Goal: Information Seeking & Learning: Learn about a topic

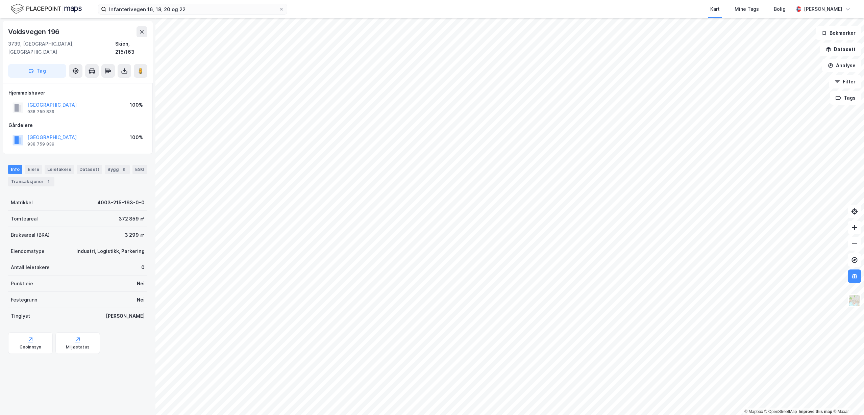
drag, startPoint x: 217, startPoint y: 3, endPoint x: 206, endPoint y: 3, distance: 10.8
click at [208, 3] on div "Infanterivegen 16, 18, 20 og 22 Kart Mine Tags Bolig [PERSON_NAME]" at bounding box center [432, 9] width 864 height 18
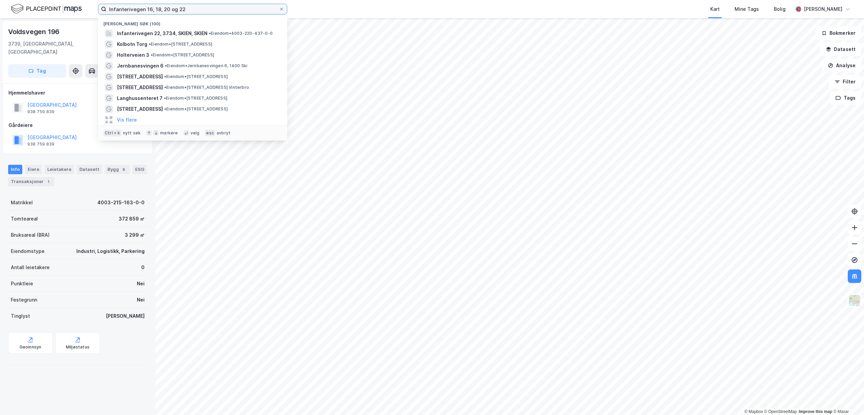
drag, startPoint x: 201, startPoint y: 7, endPoint x: -54, endPoint y: 22, distance: 255.5
click at [106, 14] on input "Infanterivegen 16, 18, 20 og 22" at bounding box center [192, 9] width 172 height 10
paste input "Fogd [STREET_ADDRESS]"
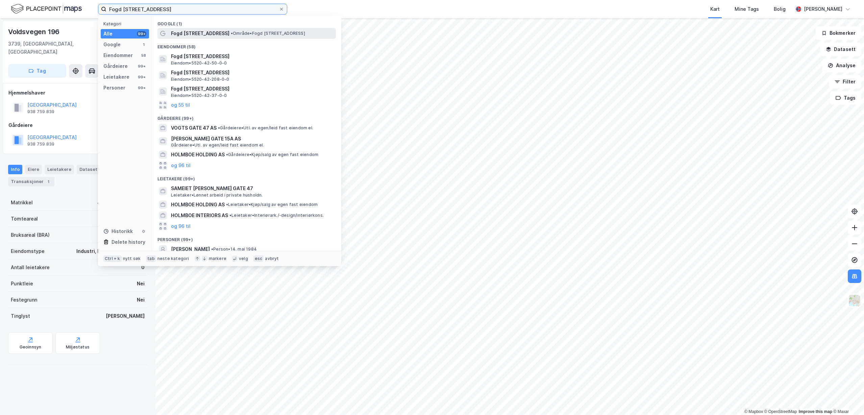
type input "Fogd [STREET_ADDRESS]"
click at [191, 28] on div "Fogd Holmboes gate 47 • Område • Fogd Holmboes gate 47, 9360 Bardu" at bounding box center [246, 33] width 178 height 11
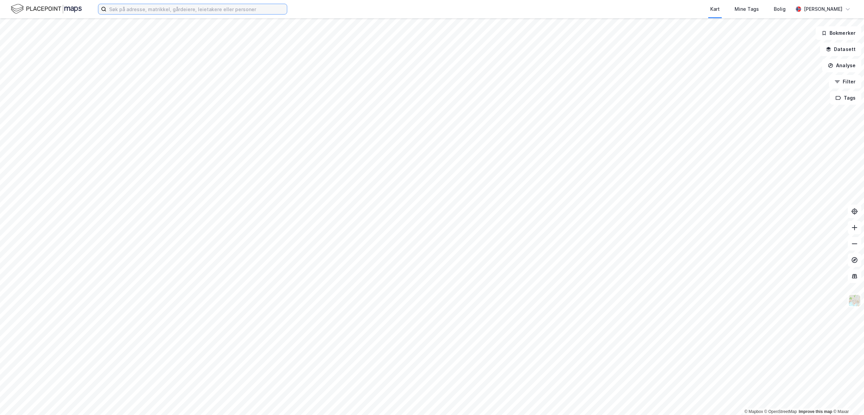
click at [199, 8] on input at bounding box center [196, 9] width 180 height 10
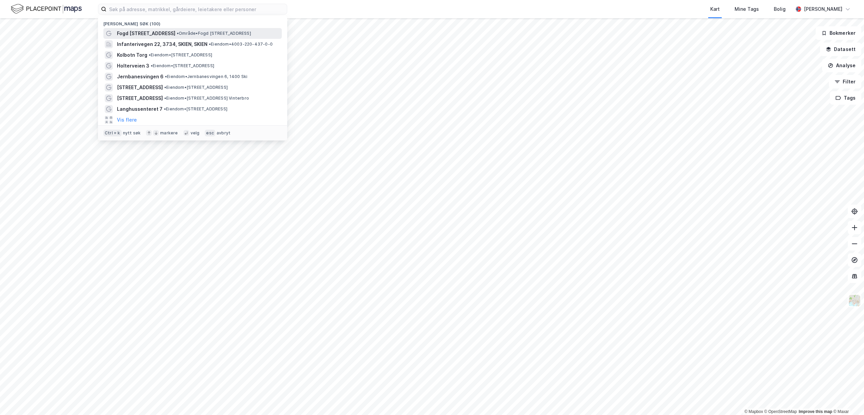
click at [156, 33] on span "Fogd [STREET_ADDRESS]" at bounding box center [146, 33] width 58 height 8
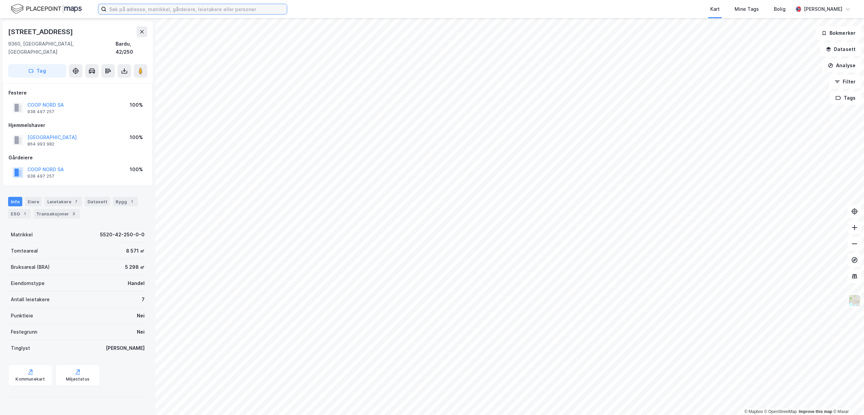
click at [210, 10] on input at bounding box center [196, 9] width 180 height 10
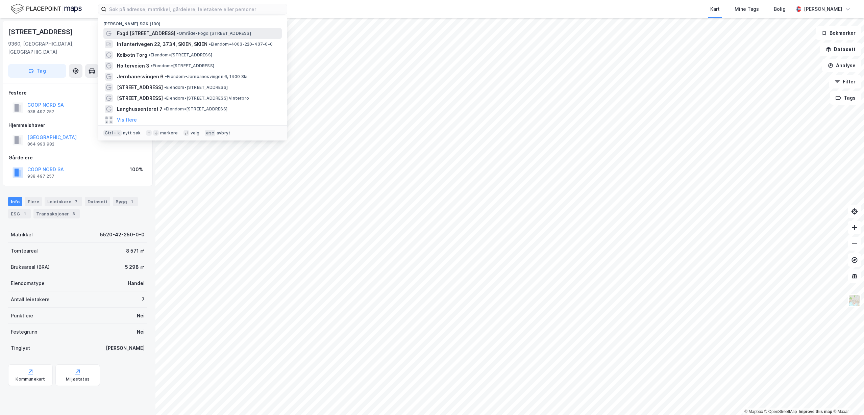
click at [201, 32] on span "• Område • Fogd [STREET_ADDRESS]" at bounding box center [214, 33] width 74 height 5
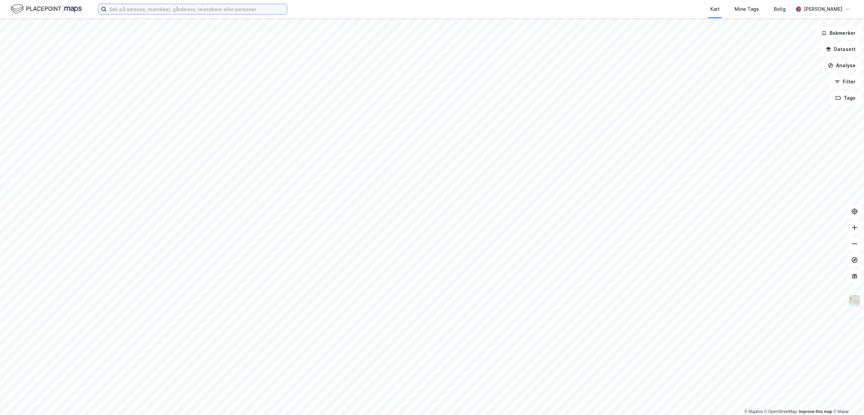
click at [116, 7] on input at bounding box center [196, 9] width 180 height 10
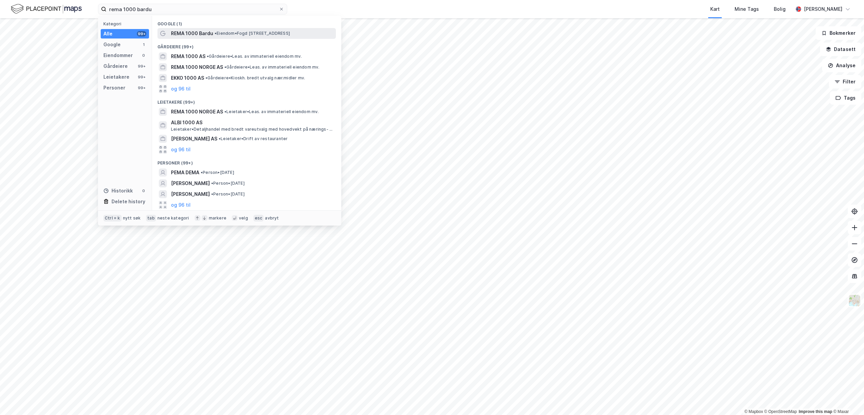
click at [260, 34] on span "• Eiendom • Fogd [STREET_ADDRESS]" at bounding box center [251, 33] width 75 height 5
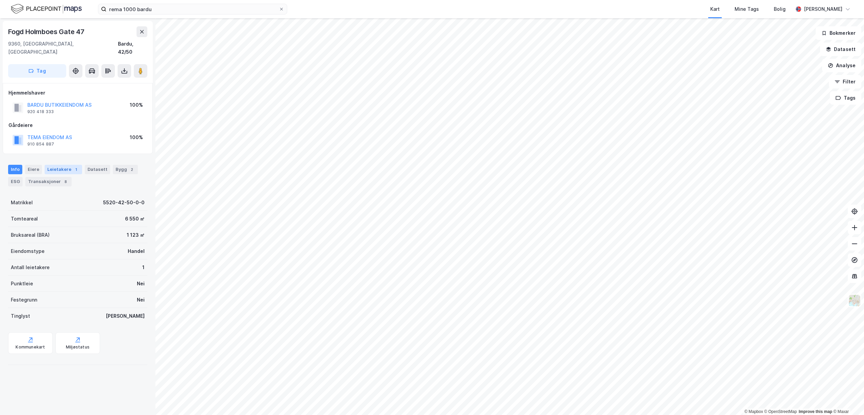
click at [52, 165] on div "Leietakere 1" at bounding box center [63, 169] width 37 height 9
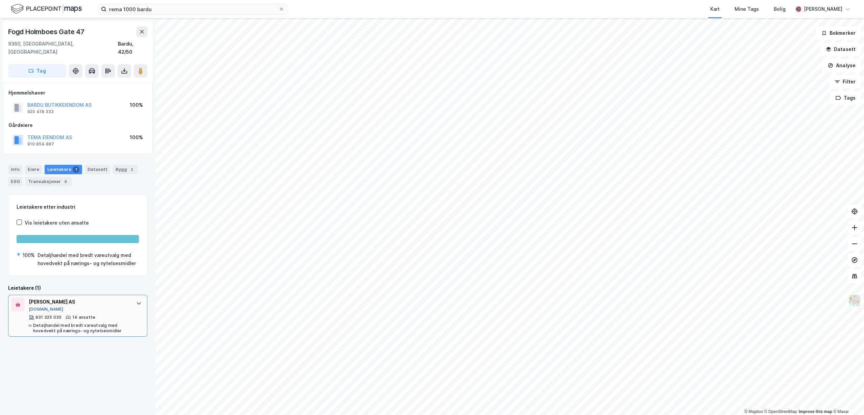
click at [42, 307] on button "[DOMAIN_NAME]" at bounding box center [46, 309] width 35 height 5
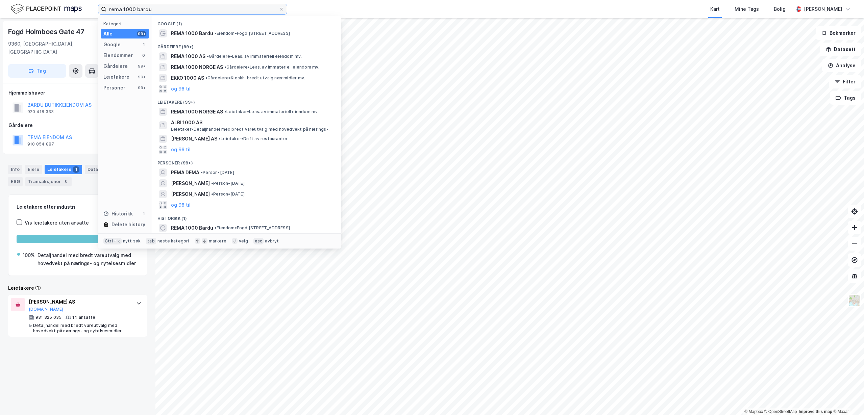
drag, startPoint x: 171, startPoint y: 9, endPoint x: -2, endPoint y: 25, distance: 173.6
click at [106, 14] on input "rema 1000 bardu" at bounding box center [192, 9] width 172 height 10
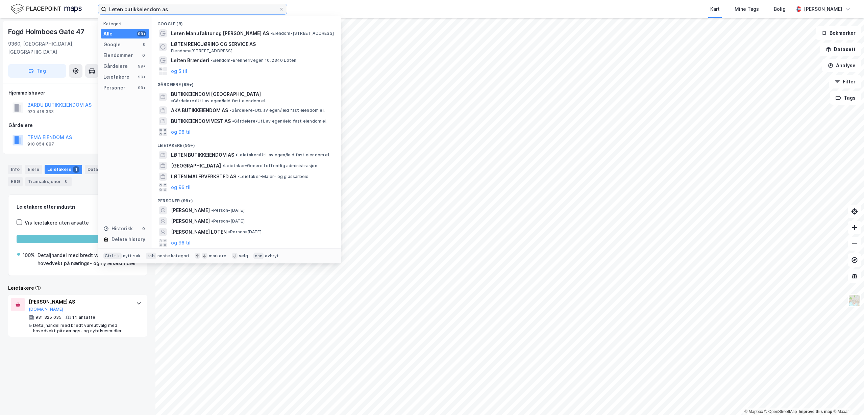
drag, startPoint x: 185, startPoint y: 12, endPoint x: -35, endPoint y: 14, distance: 219.9
click at [106, 14] on input "Løten butikkeiendom as" at bounding box center [192, 9] width 172 height 10
paste input "[STREET_ADDRESS]"
type input "Stasjonsvegen 3A/5B løten"
click at [272, 33] on span "• Eiendom • 3412-18-7-0-0" at bounding box center [245, 33] width 54 height 5
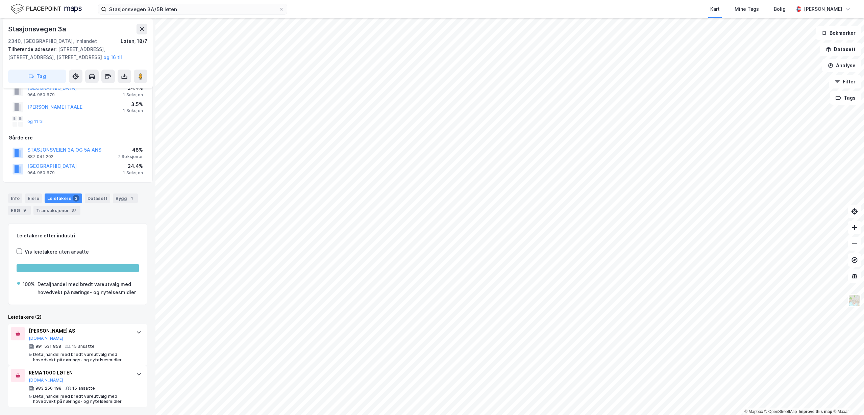
scroll to position [42, 0]
click at [41, 336] on button "[DOMAIN_NAME]" at bounding box center [46, 337] width 35 height 5
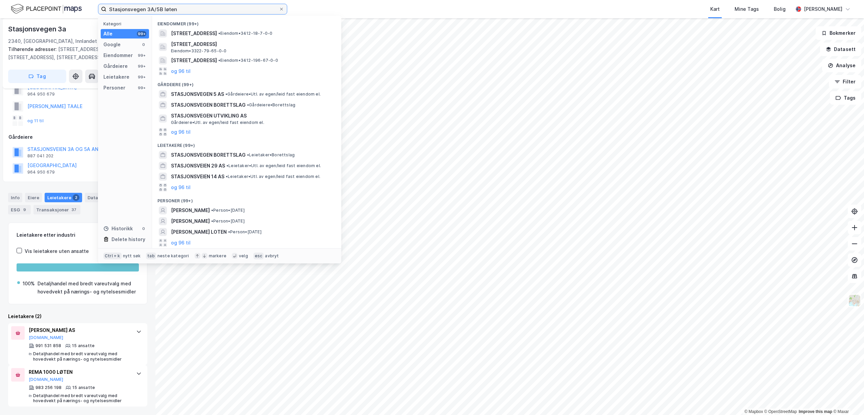
drag, startPoint x: 180, startPoint y: 8, endPoint x: -61, endPoint y: 23, distance: 242.3
click at [106, 14] on input "Stasjonsvegen 3A/5B løten" at bounding box center [192, 9] width 172 height 10
paste input "Holmlundvegen 1"
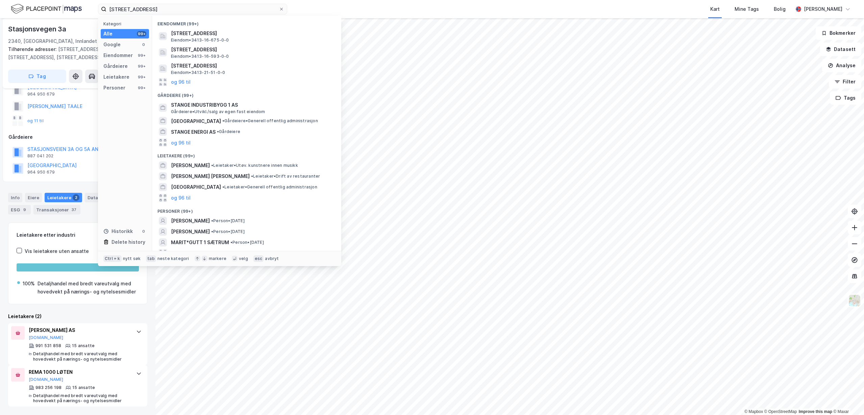
click at [231, 34] on span "[STREET_ADDRESS]" at bounding box center [252, 33] width 162 height 8
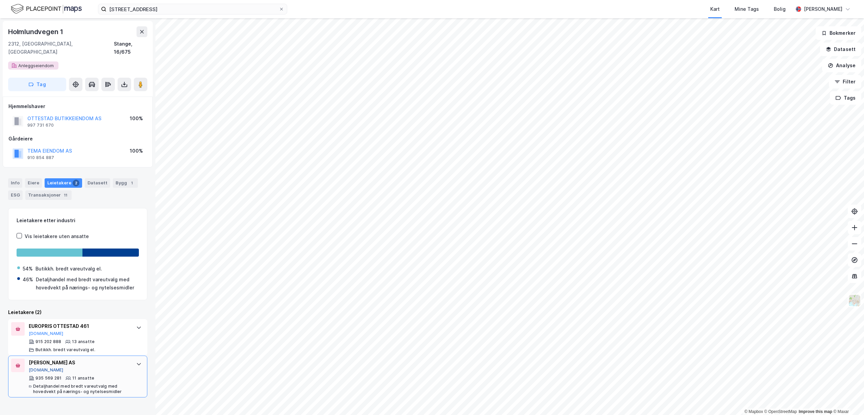
click at [41, 367] on button "[DOMAIN_NAME]" at bounding box center [46, 369] width 35 height 5
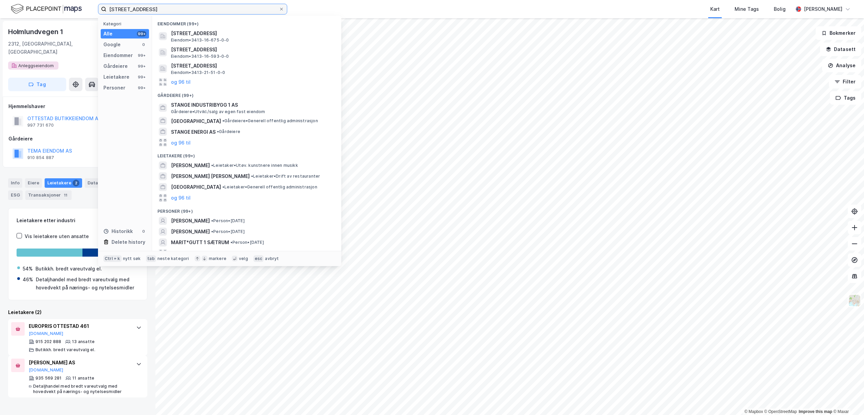
drag, startPoint x: 203, startPoint y: 11, endPoint x: -116, endPoint y: 20, distance: 318.6
click at [106, 14] on input "[STREET_ADDRESS]" at bounding box center [192, 9] width 172 height 10
paste input "Bøgata 55"
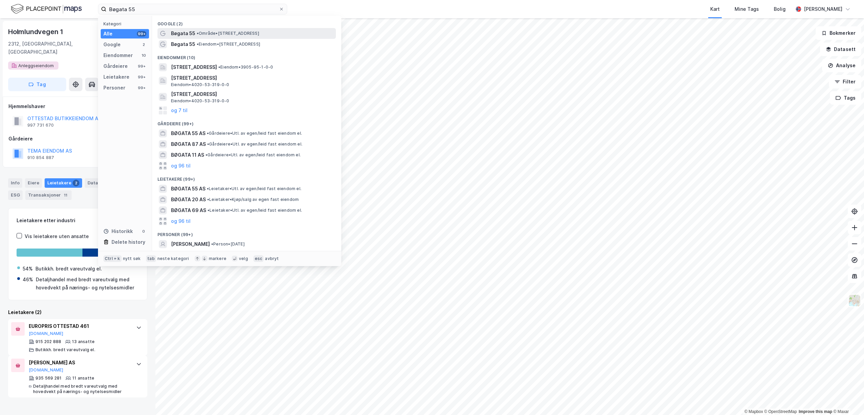
click at [247, 29] on div "Bøgata 55 • Område • [STREET_ADDRESS]" at bounding box center [252, 33] width 163 height 8
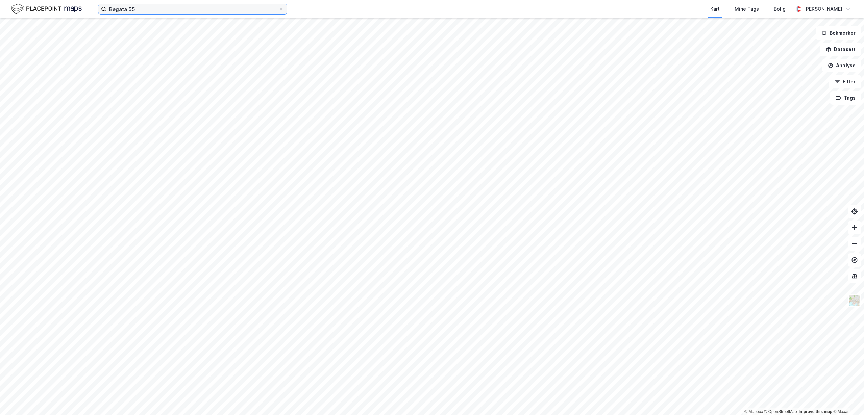
click at [157, 8] on input "Bøgata 55" at bounding box center [192, 9] width 172 height 10
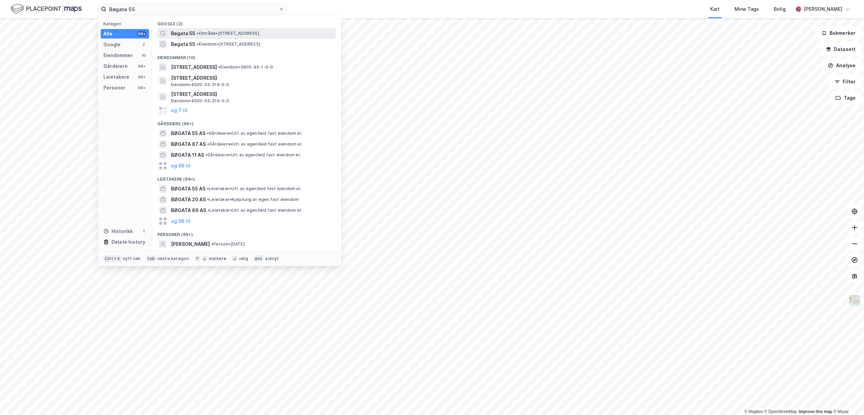
click at [200, 39] on div "Bøgata 55 • Område • [STREET_ADDRESS]" at bounding box center [246, 33] width 178 height 11
click at [141, 8] on input "Bøgata 55" at bounding box center [192, 9] width 172 height 10
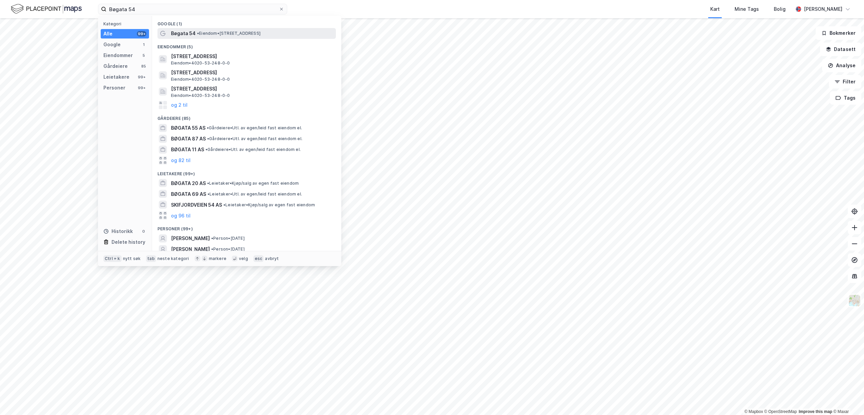
click at [219, 36] on span "• Eiendom • [STREET_ADDRESS]" at bounding box center [229, 33] width 64 height 5
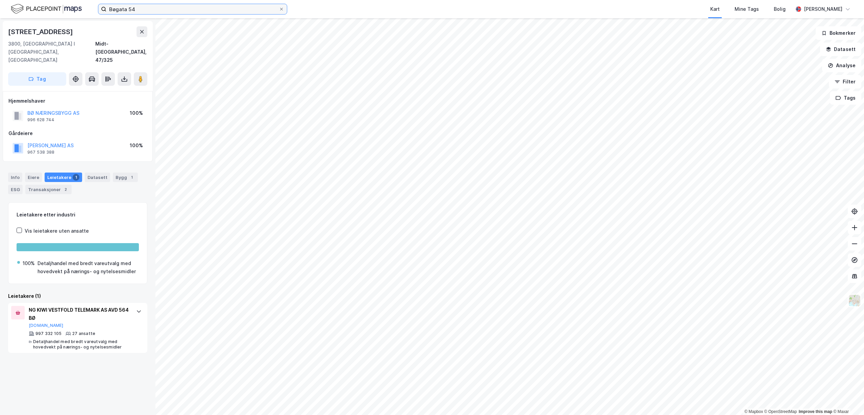
click at [193, 7] on input "Bøgata 54" at bounding box center [192, 9] width 172 height 10
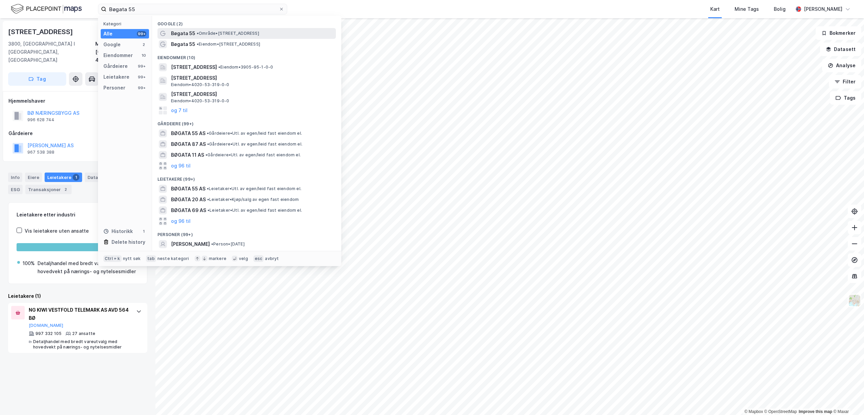
click at [215, 36] on div "Bøgata 55 • Område • [STREET_ADDRESS]" at bounding box center [252, 33] width 163 height 8
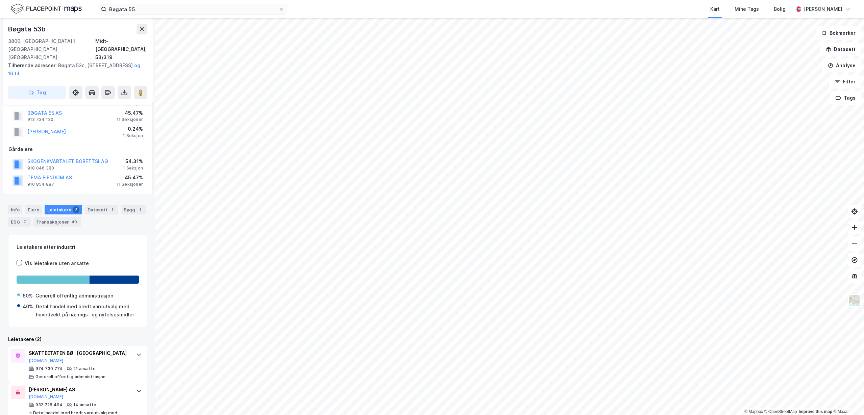
scroll to position [34, 0]
click at [40, 393] on button "[DOMAIN_NAME]" at bounding box center [46, 395] width 35 height 5
drag, startPoint x: 147, startPoint y: 6, endPoint x: 1, endPoint y: 15, distance: 146.6
click at [106, 11] on input "Bøgata 55" at bounding box center [192, 9] width 172 height 10
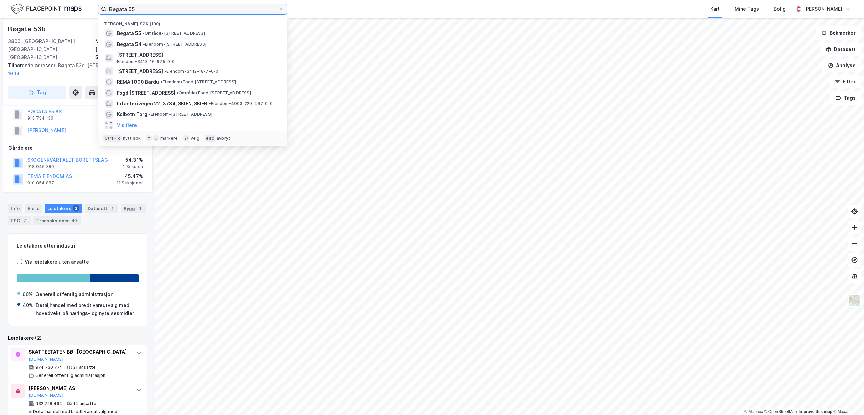
paste input ","
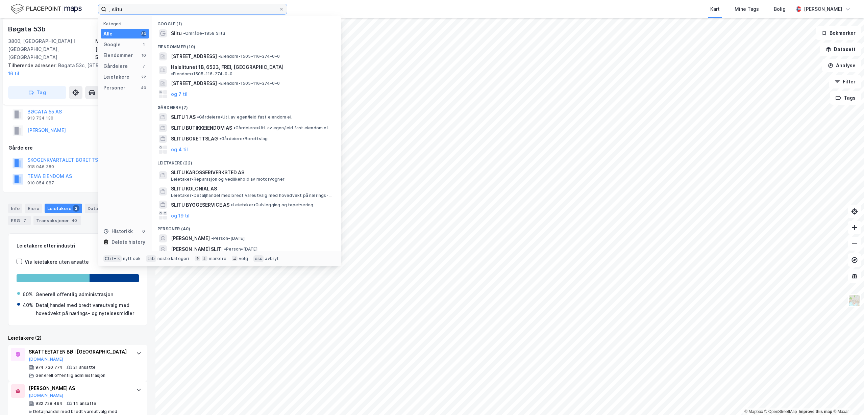
paste input "m"
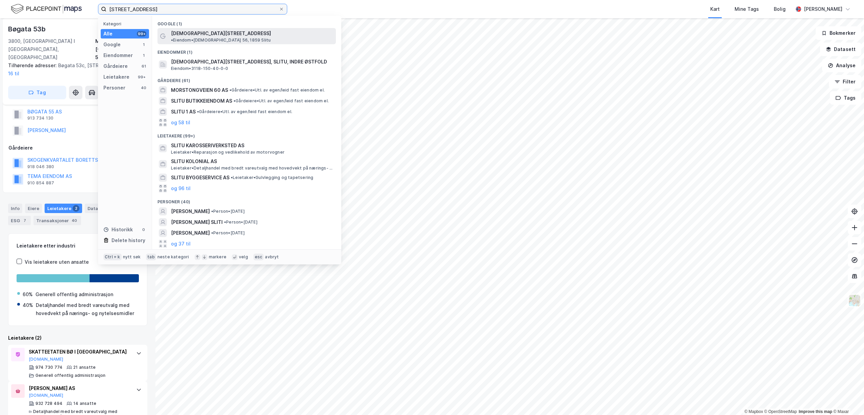
type input "[STREET_ADDRESS]"
click at [214, 39] on div "[DEMOGRAPHIC_DATA][STREET_ADDRESS] • Eiendom • [DEMOGRAPHIC_DATA][STREET_ADDRES…" at bounding box center [246, 36] width 178 height 16
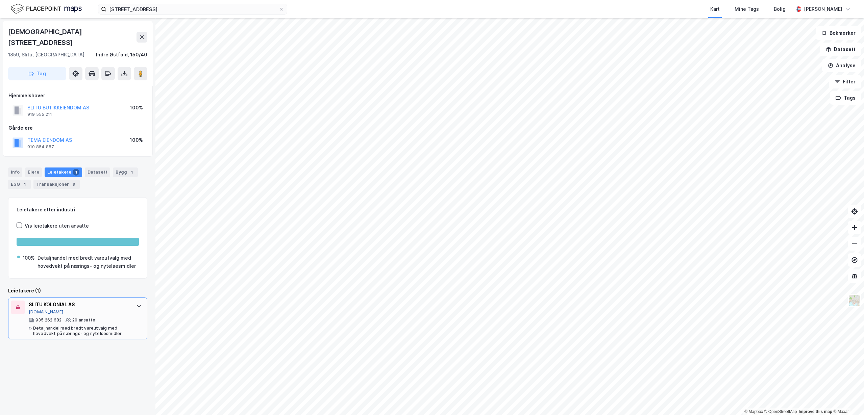
click at [34, 309] on button "[DOMAIN_NAME]" at bounding box center [46, 311] width 35 height 5
click at [32, 309] on button "[DOMAIN_NAME]" at bounding box center [46, 311] width 35 height 5
